Goal: Check status: Check status

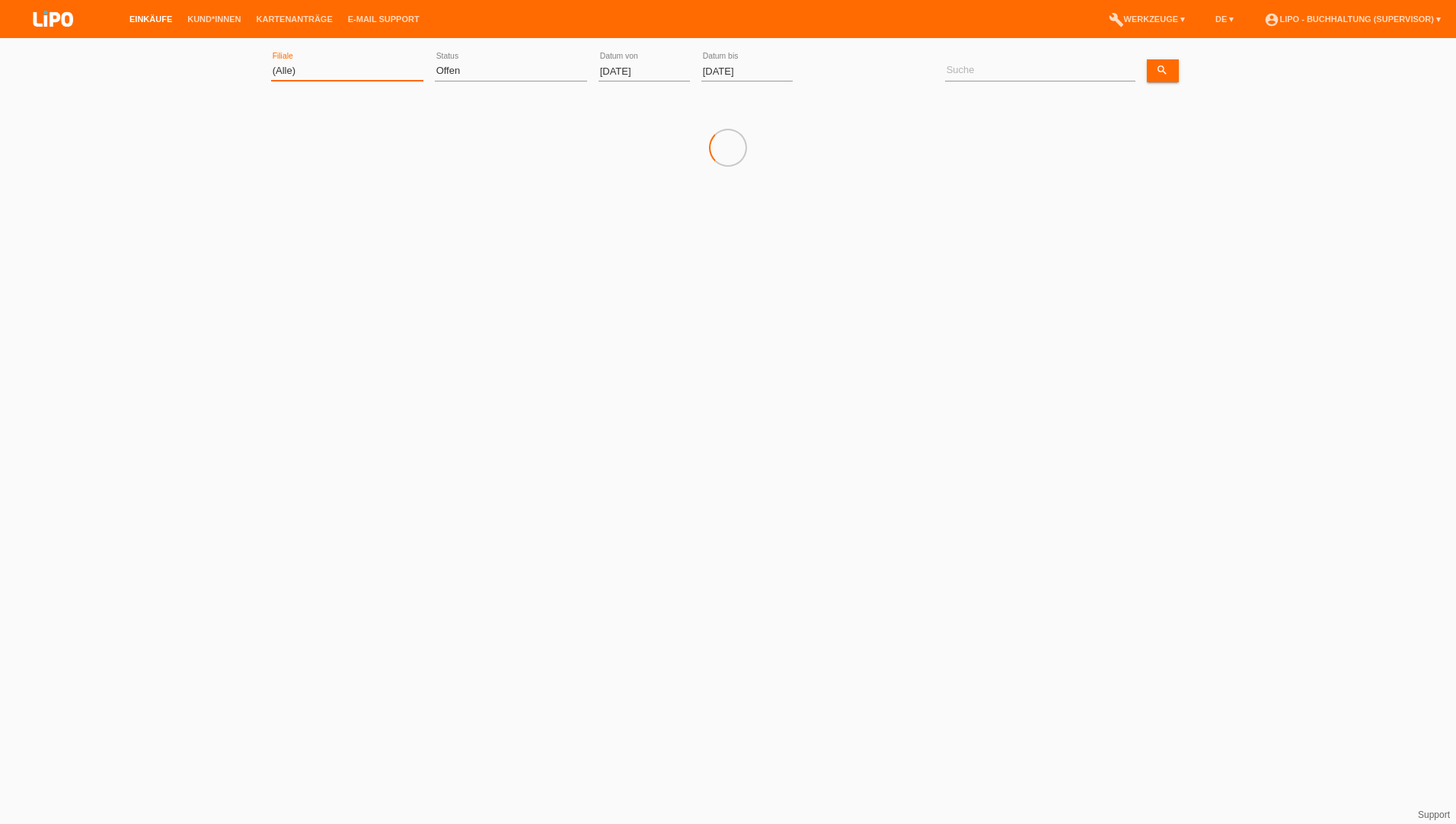
click at [320, 70] on select "(Alle) Aarau Biel Conthey Contone Delémont Dietikon Dietlikon Egerkingen Emmen …" at bounding box center [347, 71] width 152 height 18
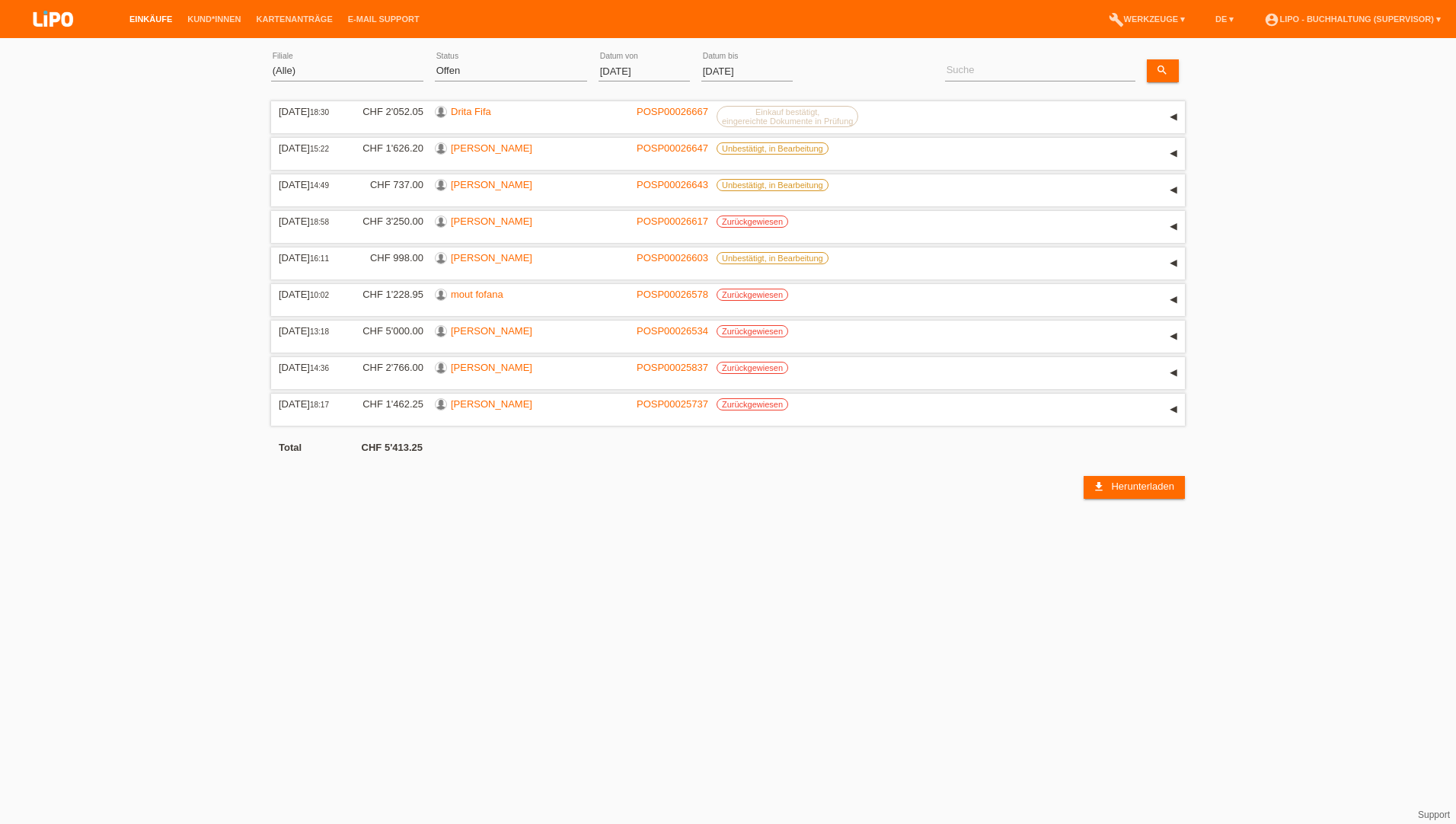
click at [663, 66] on input "[DATE]" at bounding box center [645, 71] width 91 height 19
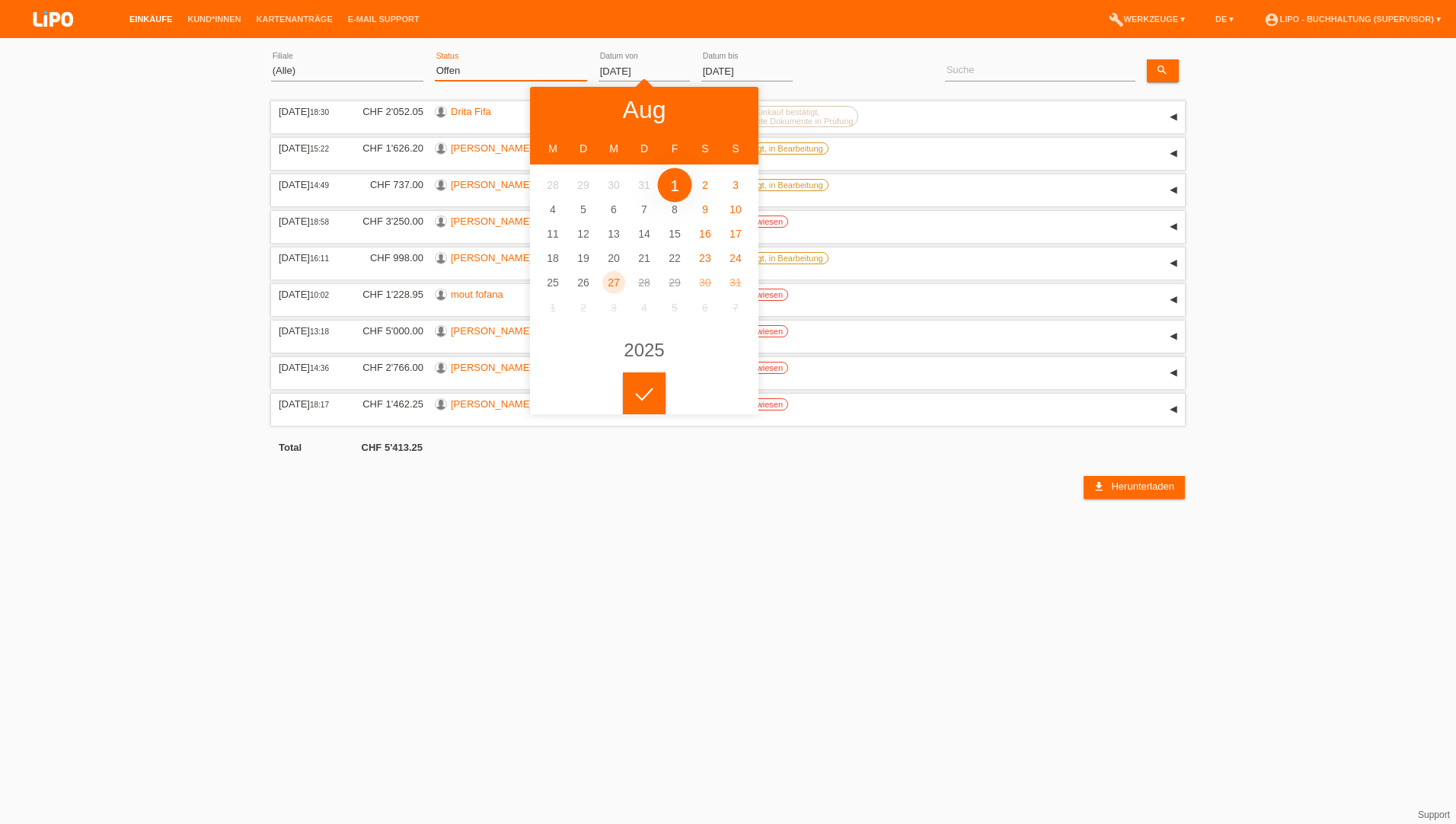
drag, startPoint x: 521, startPoint y: 65, endPoint x: 509, endPoint y: 77, distance: 17.0
click at [521, 65] on select "(Alle) Neu Offen Zurückgewiesen Zurückgetreten / Storniert Abgeschlossen" at bounding box center [510, 71] width 152 height 18
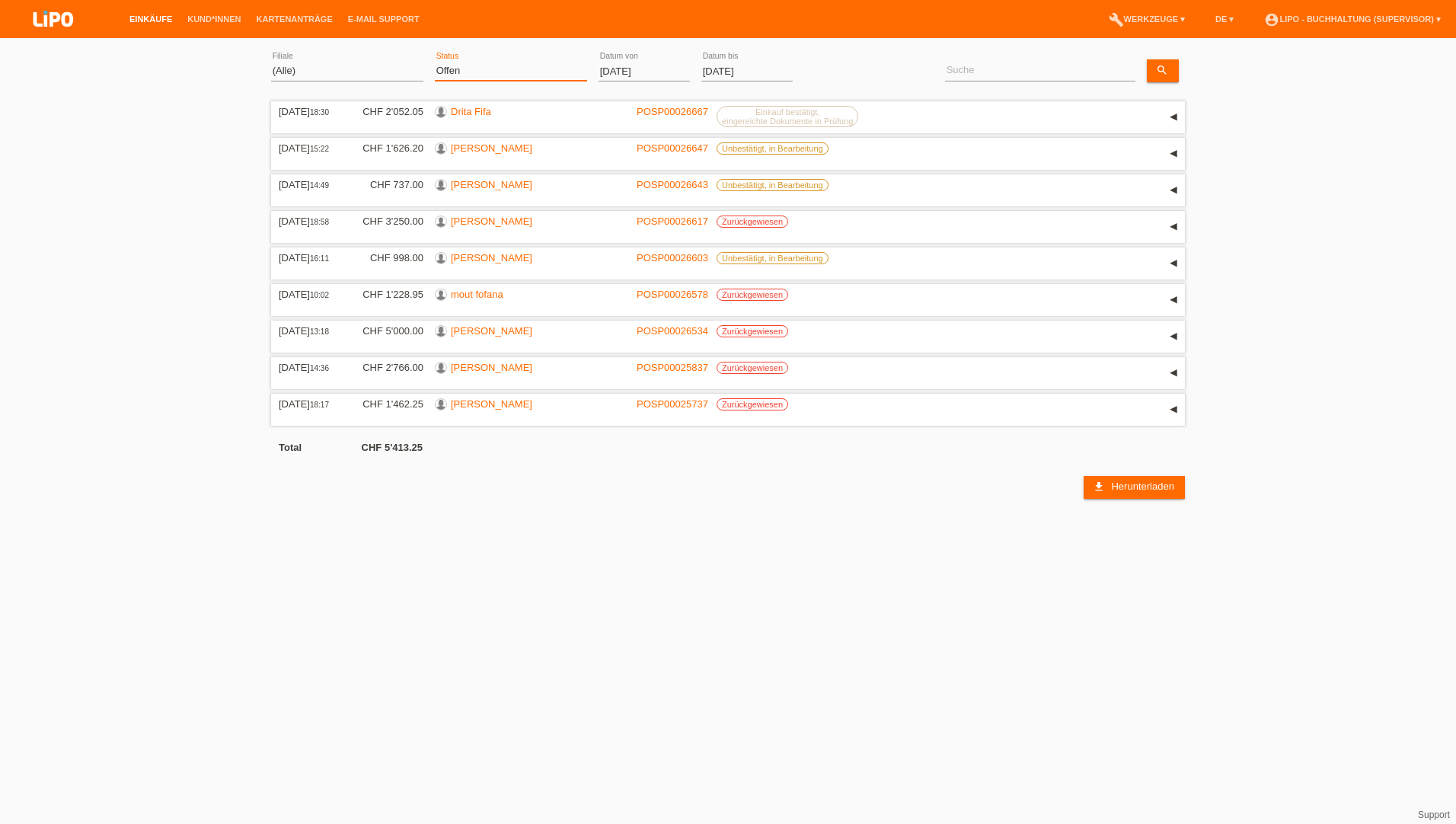
select select "ALL"
click at [435, 62] on select "(Alle) Neu Offen Zurückgewiesen Zurückgetreten / Storniert Abgeschlossen" at bounding box center [510, 71] width 152 height 18
click at [460, 75] on select "(Alle) Neu Offen Zurückgewiesen Zurückgetreten / Storniert Abgeschlossen" at bounding box center [510, 71] width 152 height 18
click at [435, 62] on select "(Alle) Neu Offen Zurückgewiesen Zurückgetreten / Storniert Abgeschlossen" at bounding box center [510, 71] width 152 height 18
click at [608, 63] on input "[DATE]" at bounding box center [645, 71] width 91 height 19
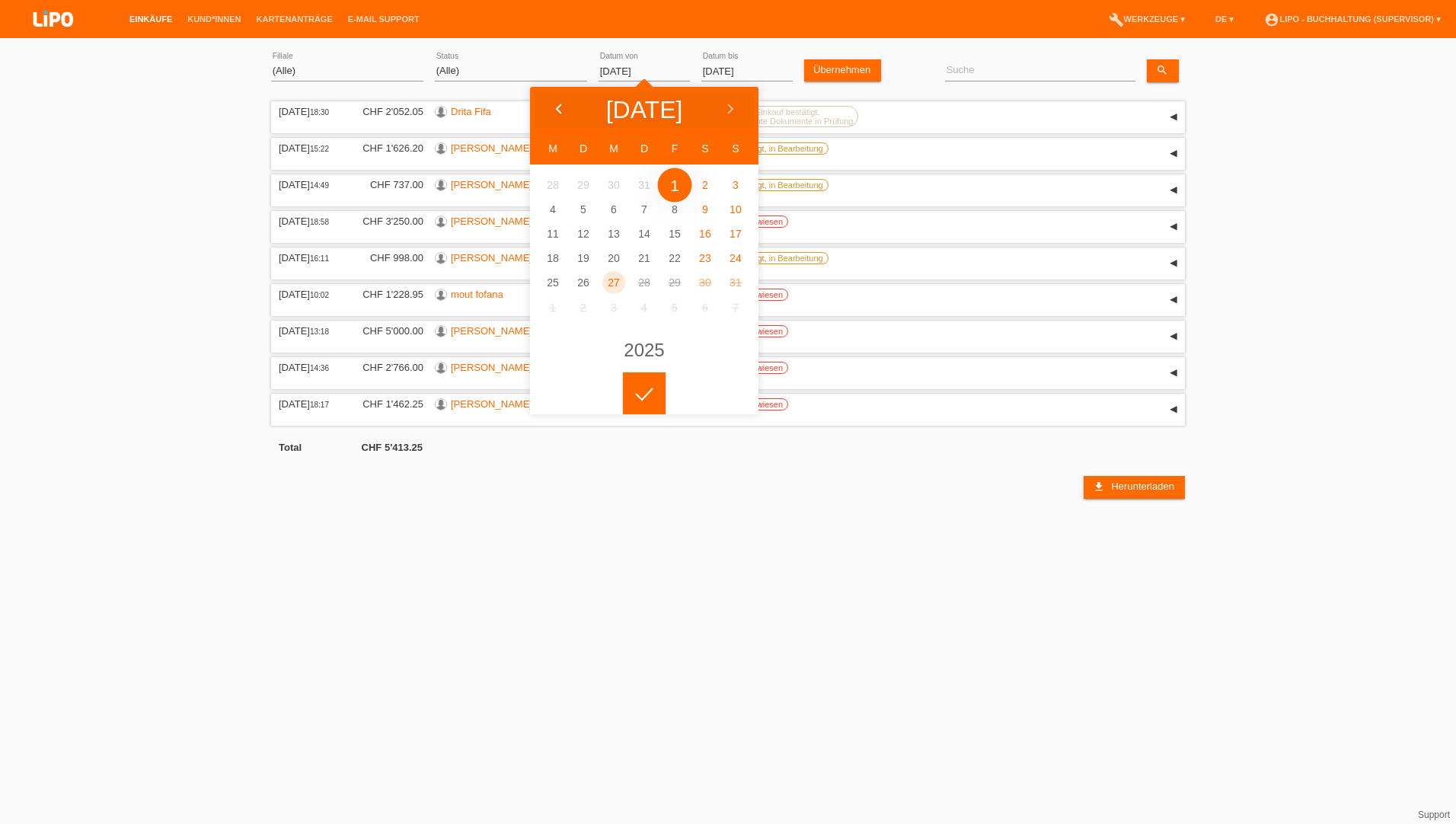
click at [555, 105] on icon at bounding box center [559, 109] width 12 height 12
type input "[DATE]"
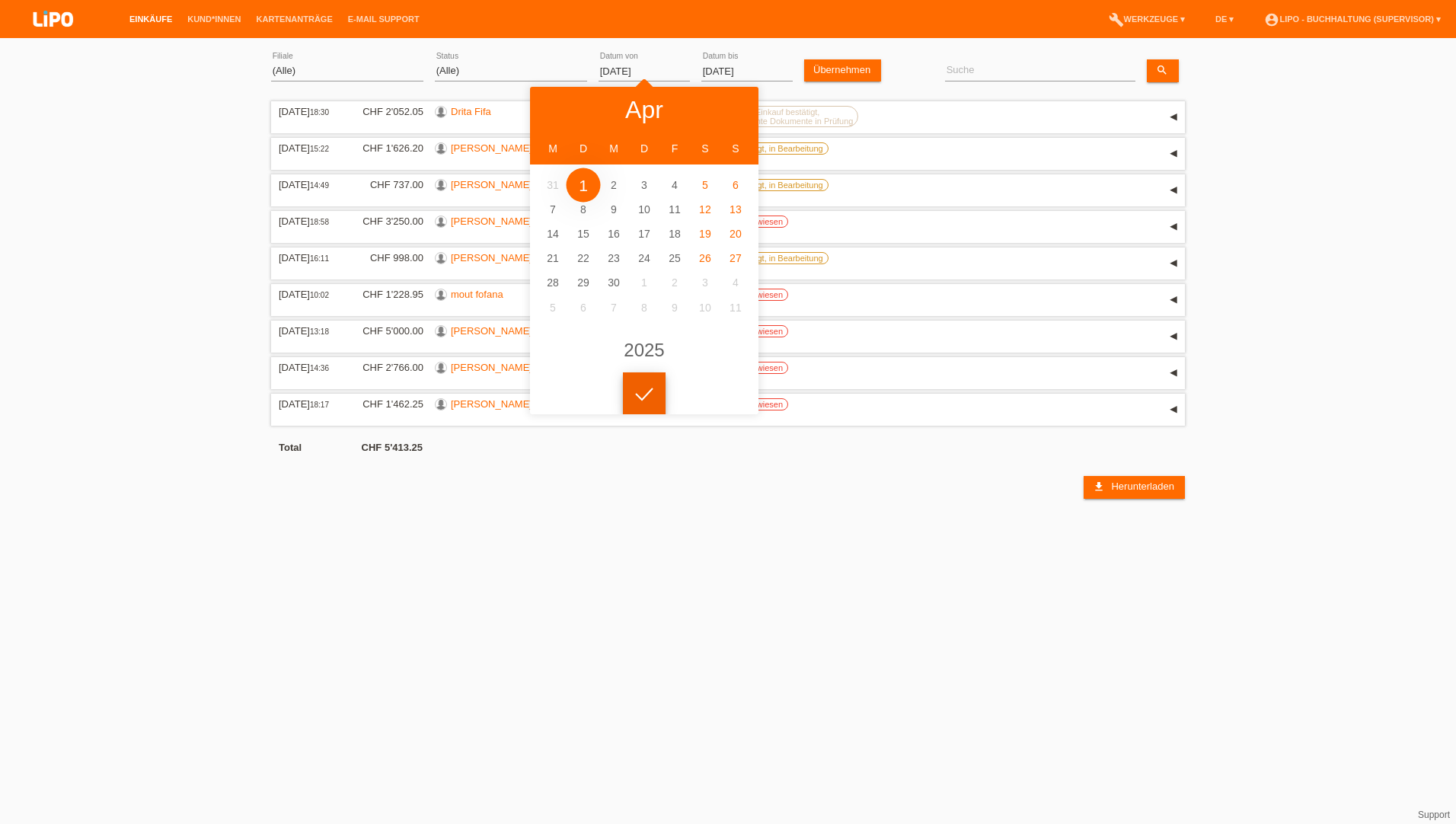
click at [639, 390] on icon at bounding box center [645, 395] width 24 height 14
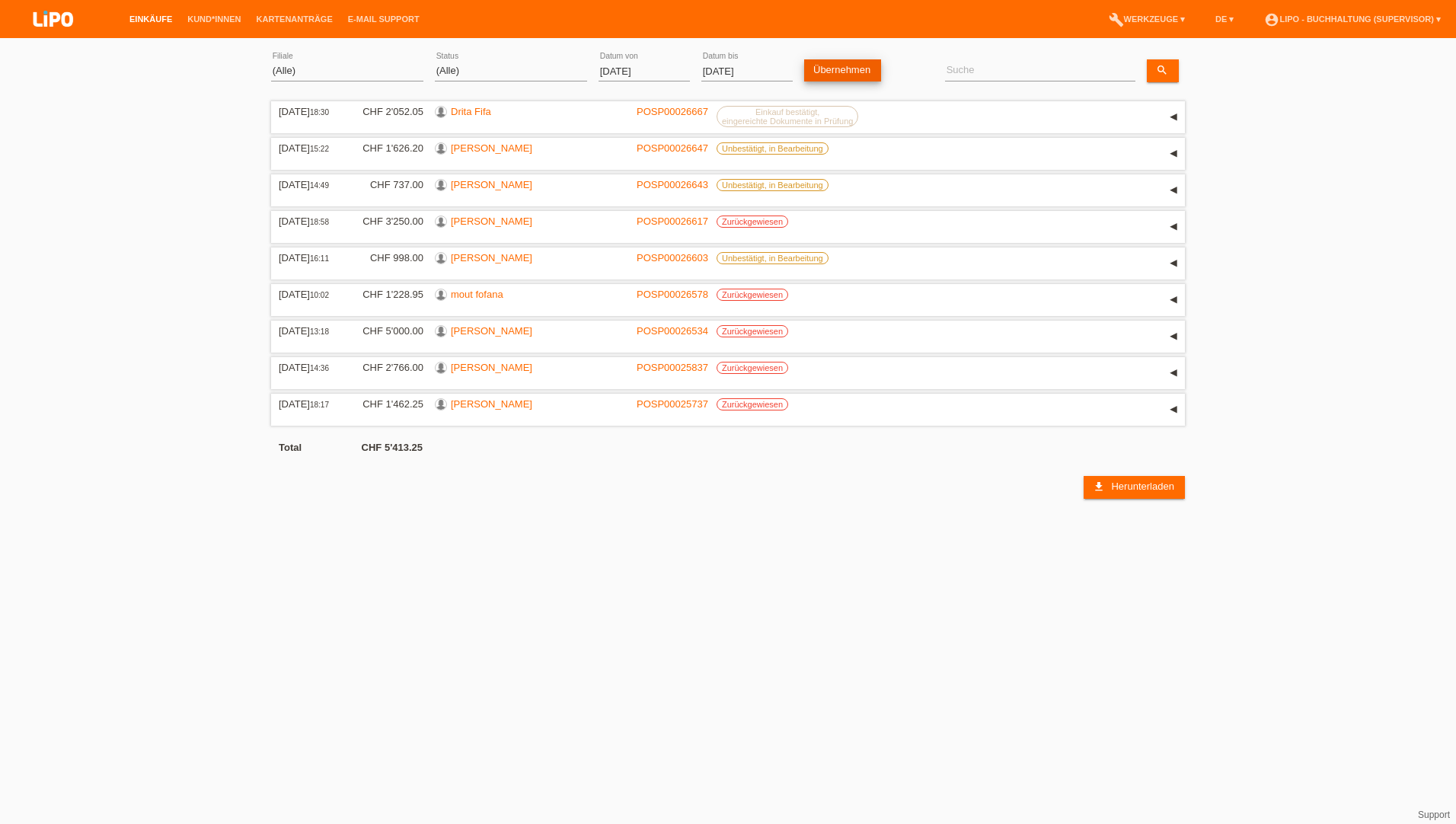
click at [848, 77] on link "Übernehmen" at bounding box center [842, 71] width 77 height 22
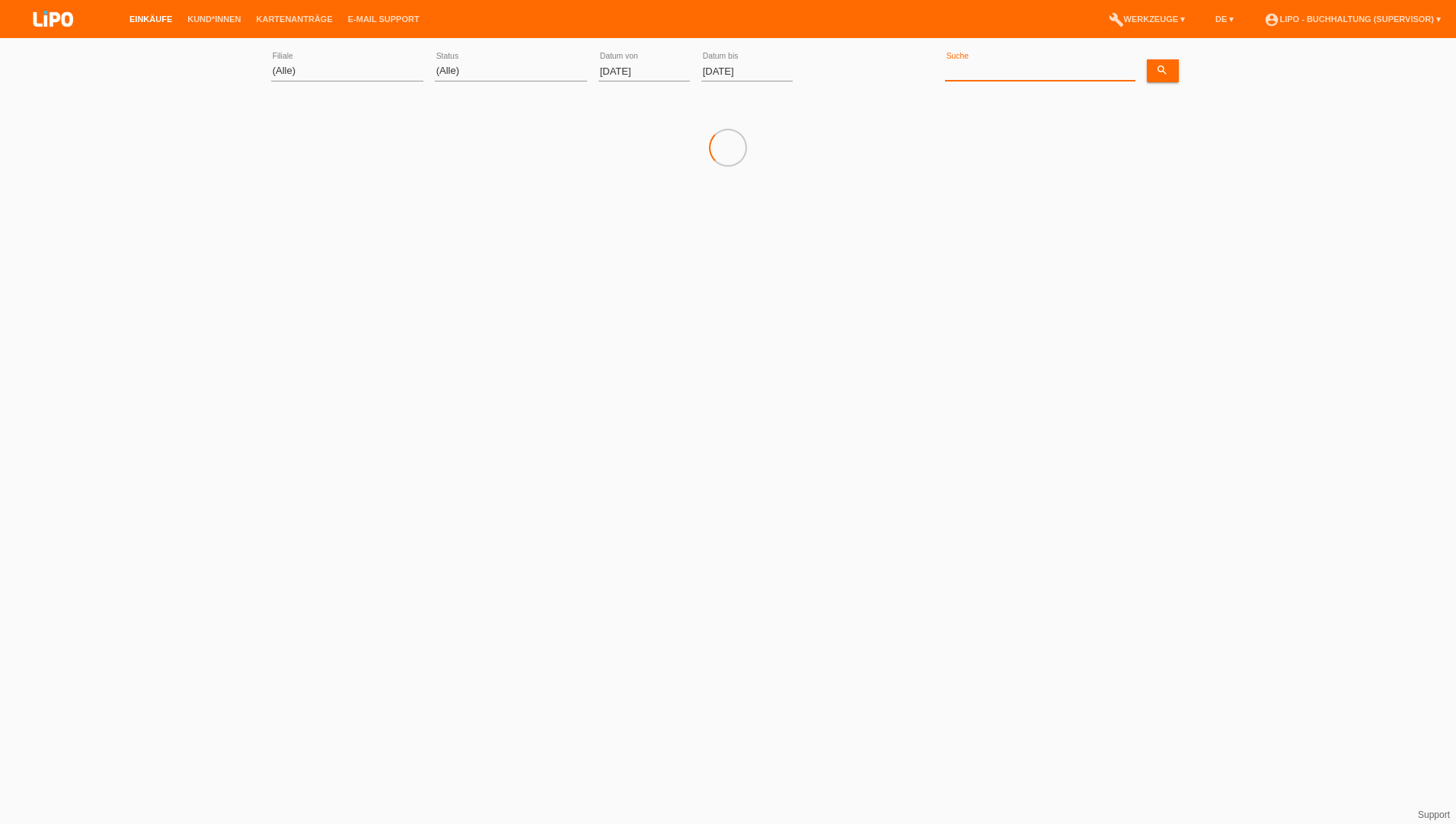
drag, startPoint x: 983, startPoint y: 65, endPoint x: 966, endPoint y: 71, distance: 18.0
click at [983, 65] on input at bounding box center [1040, 71] width 190 height 19
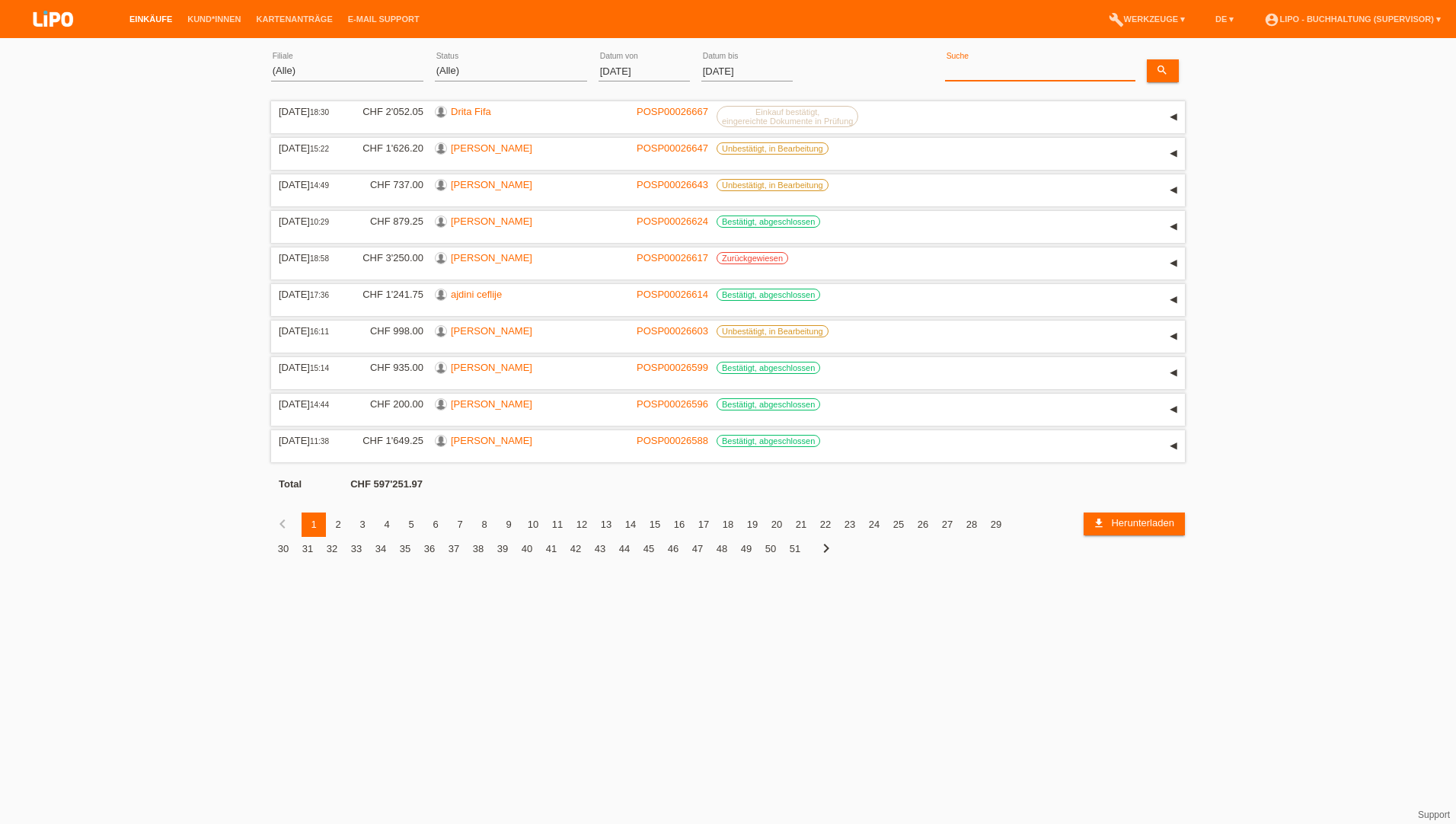
type input "d"
type input "f"
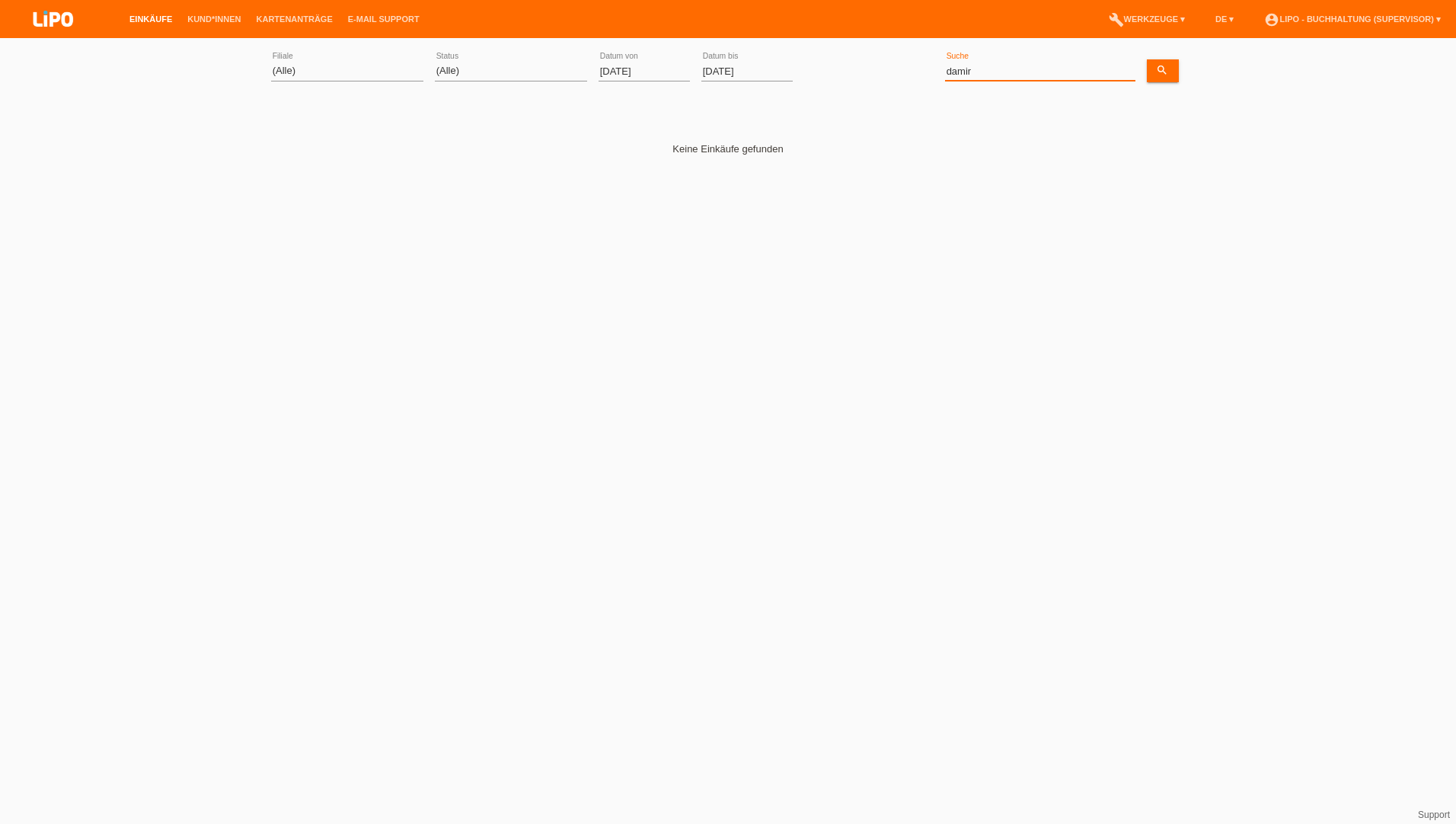
drag, startPoint x: 1001, startPoint y: 69, endPoint x: 362, endPoint y: 122, distance: 641.2
click at [563, 88] on div "(Alle) Aarau Biel Conthey Contone Delémont Dietikon Dietlikon Egerkingen Emmen …" at bounding box center [728, 71] width 914 height 52
drag, startPoint x: 965, startPoint y: 77, endPoint x: 973, endPoint y: 76, distance: 8.1
click at [965, 77] on input "damir" at bounding box center [1040, 71] width 190 height 19
drag, startPoint x: 974, startPoint y: 75, endPoint x: 893, endPoint y: 78, distance: 81.1
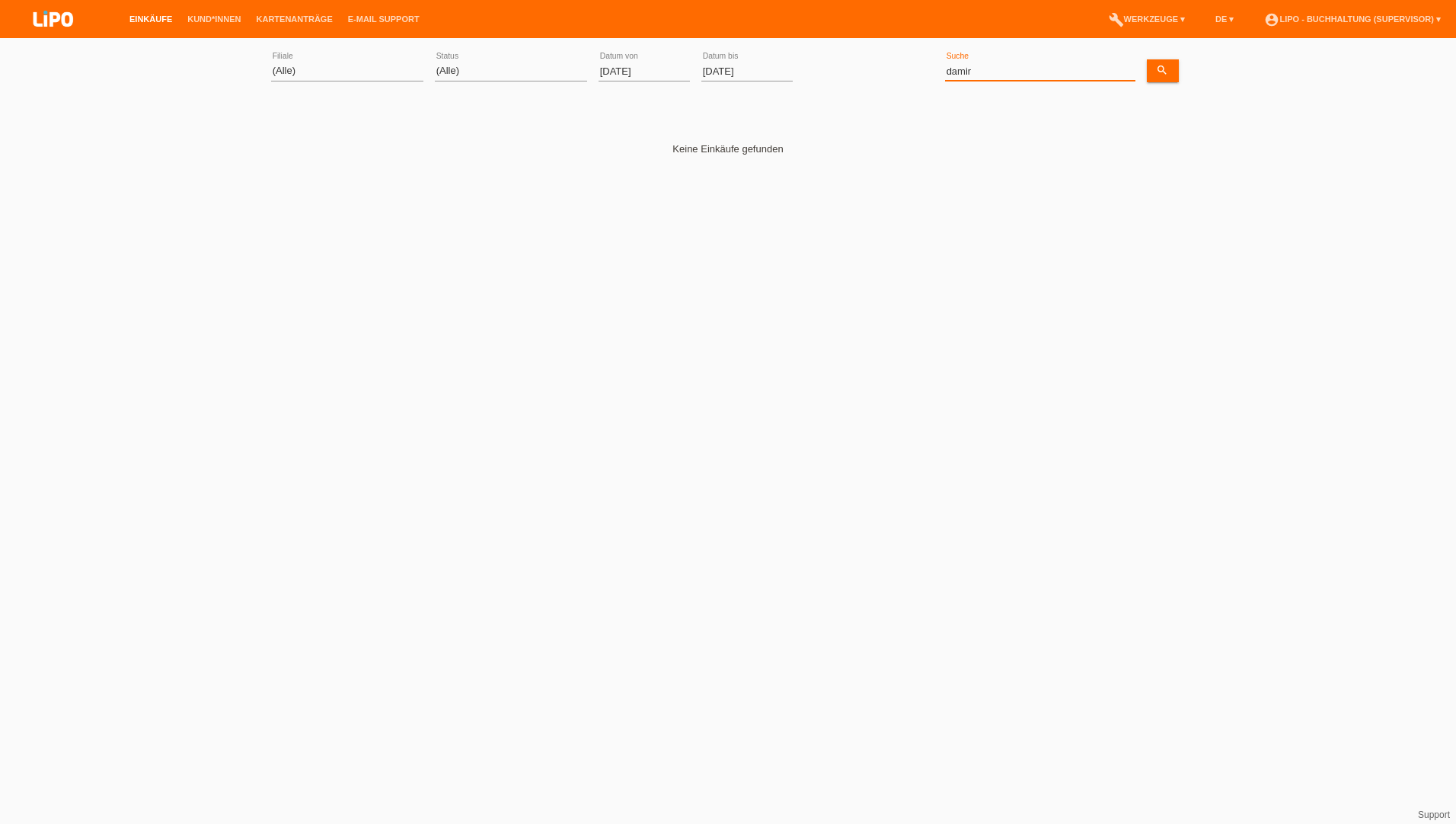
click at [893, 78] on div "(Alle) Aarau Biel Conthey Contone Delémont Dietikon Dietlikon Egerkingen Emmen …" at bounding box center [728, 71] width 914 height 52
paste input "[PERSON_NAME]"
type input "[PERSON_NAME]"
